Goal: Task Accomplishment & Management: Manage account settings

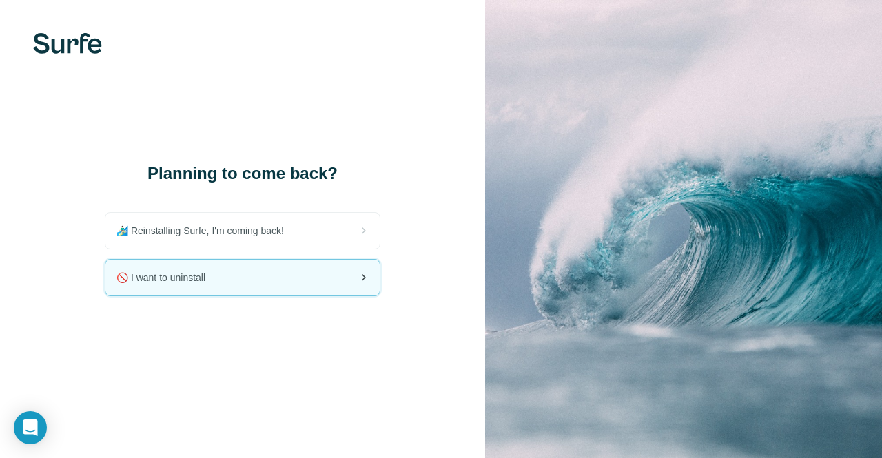
click at [256, 274] on div "🚫 I want to uninstall" at bounding box center [242, 278] width 274 height 36
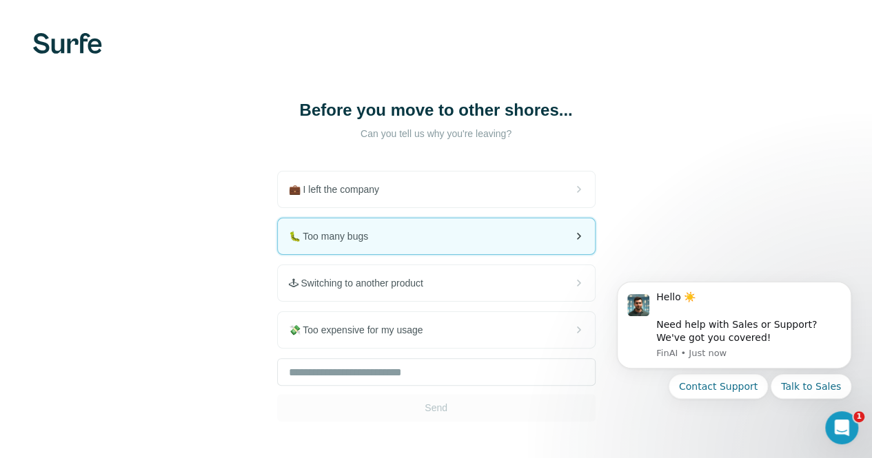
click at [278, 231] on div "🐛 Too many bugs" at bounding box center [436, 236] width 317 height 36
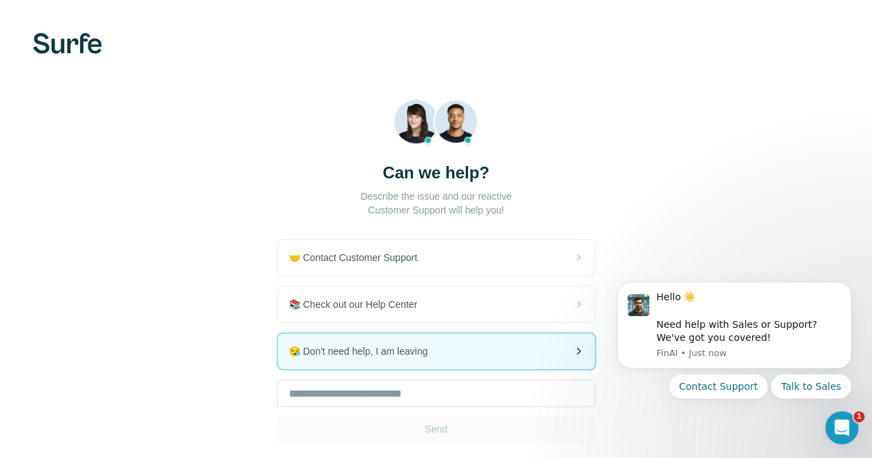
click at [278, 336] on div "😪 Don't need help, I am leaving" at bounding box center [436, 352] width 317 height 36
